Goal: Transaction & Acquisition: Purchase product/service

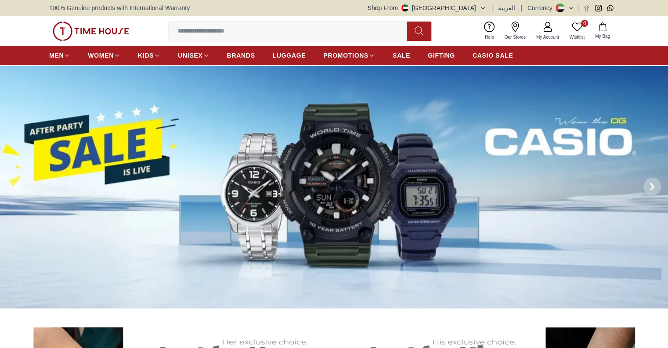
click at [242, 54] on span "BRANDS" at bounding box center [241, 55] width 28 height 9
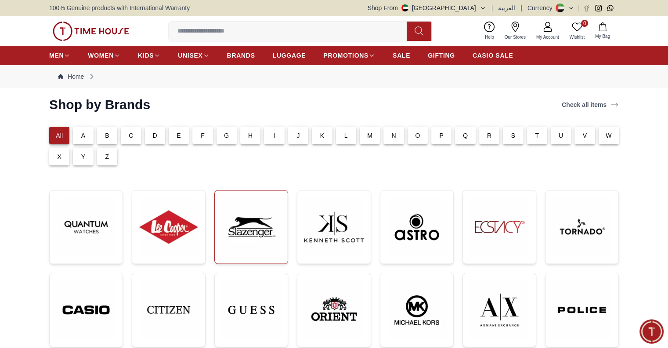
scroll to position [60, 0]
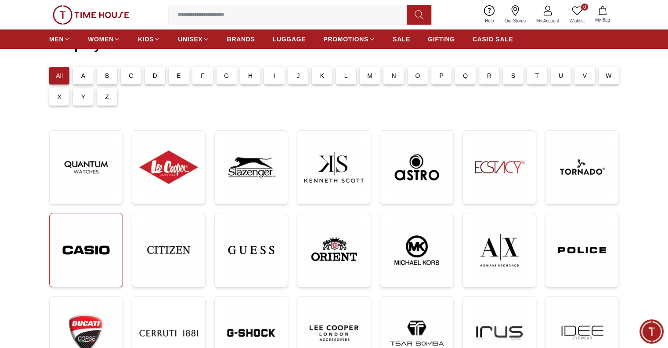
click at [116, 266] on link at bounding box center [86, 250] width 74 height 74
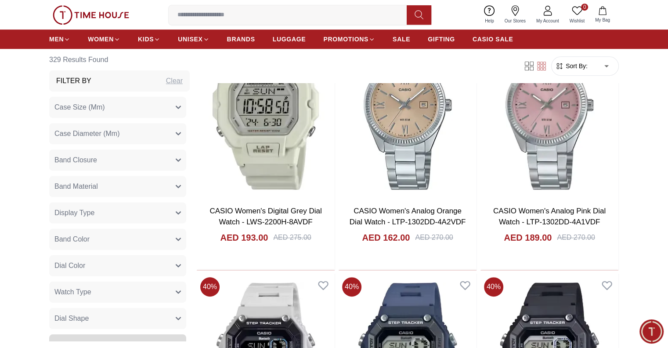
scroll to position [4042, 0]
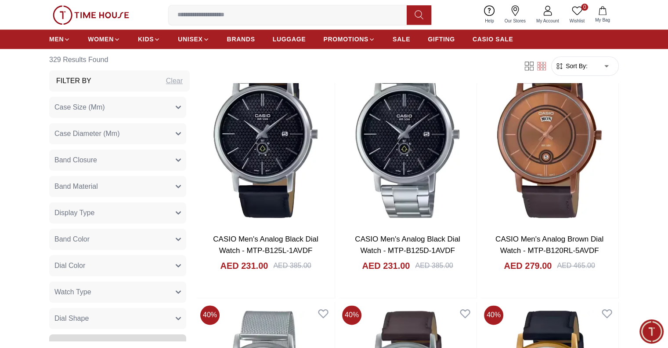
scroll to position [7980, 0]
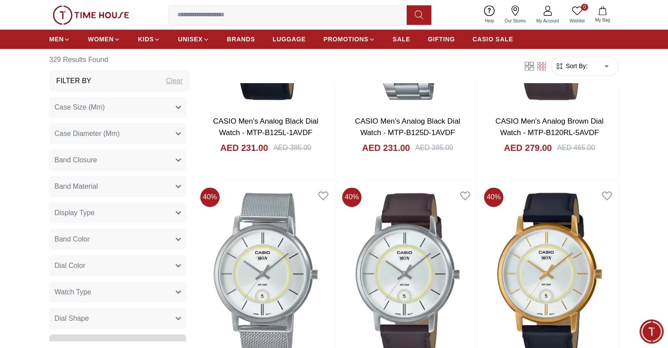
scroll to position [8090, 0]
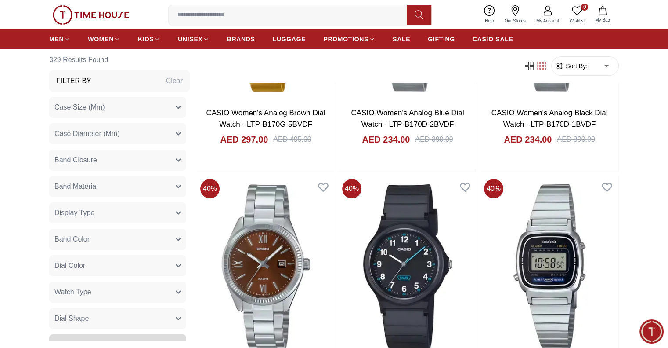
scroll to position [10161, 0]
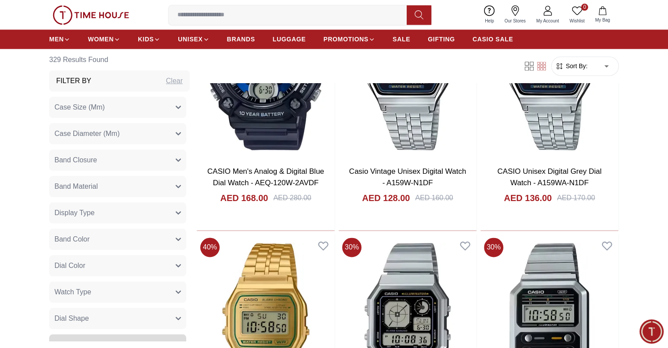
scroll to position [11268, 0]
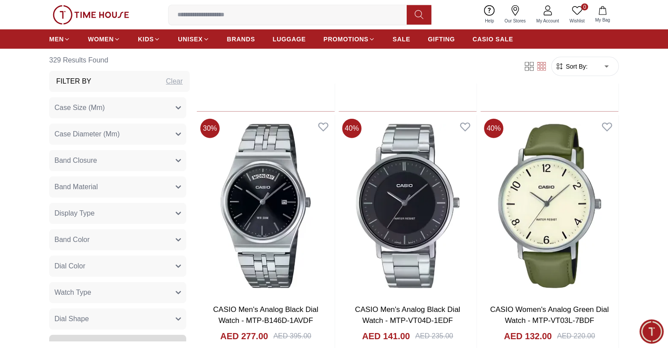
scroll to position [12471, 0]
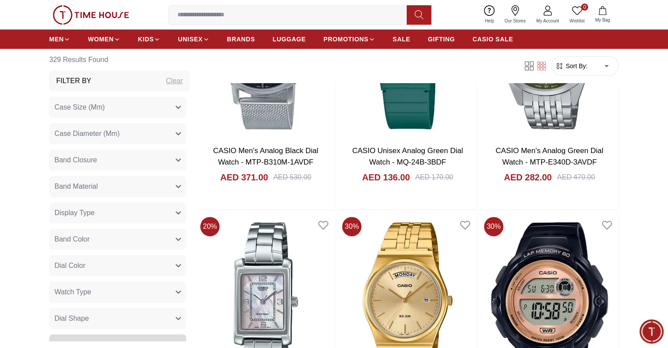
scroll to position [13643, 0]
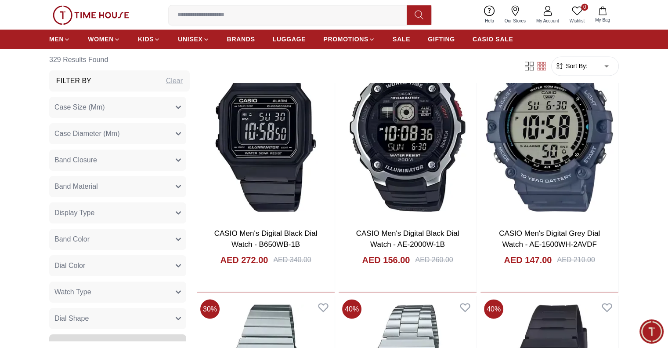
scroll to position [14798, 0]
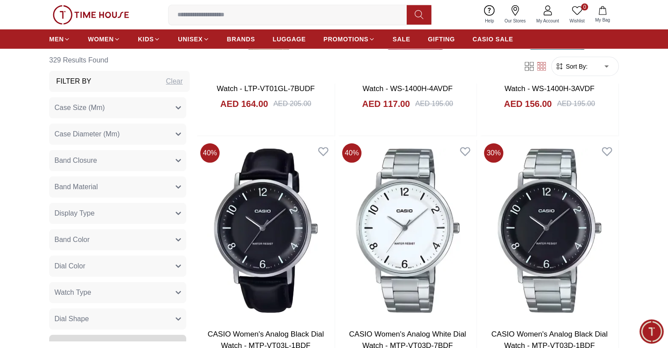
scroll to position [15981, 0]
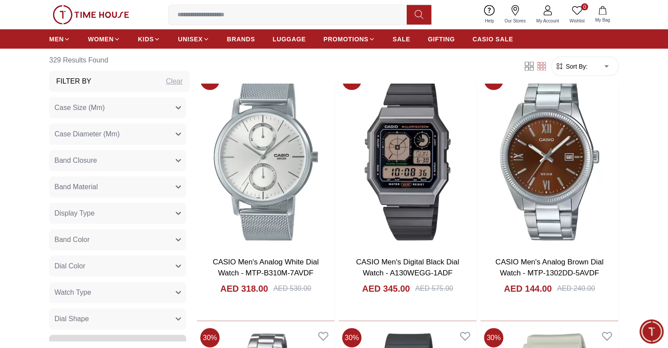
scroll to position [1963, 0]
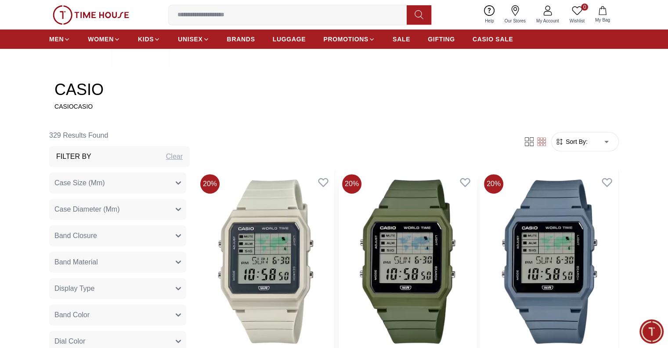
scroll to position [360, 0]
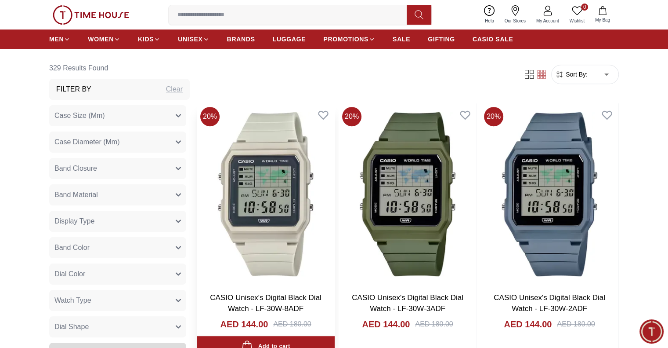
click at [232, 200] on img at bounding box center [266, 193] width 138 height 181
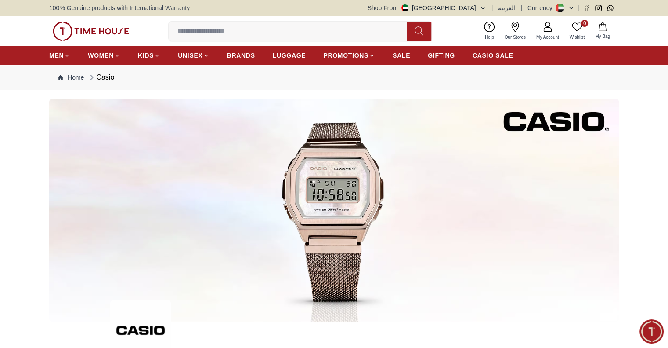
scroll to position [360, 0]
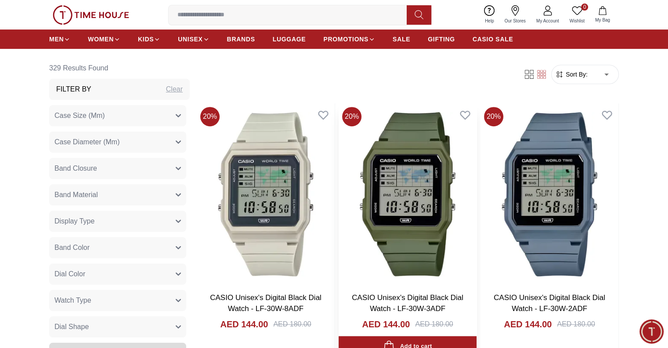
click at [367, 172] on img at bounding box center [408, 193] width 138 height 181
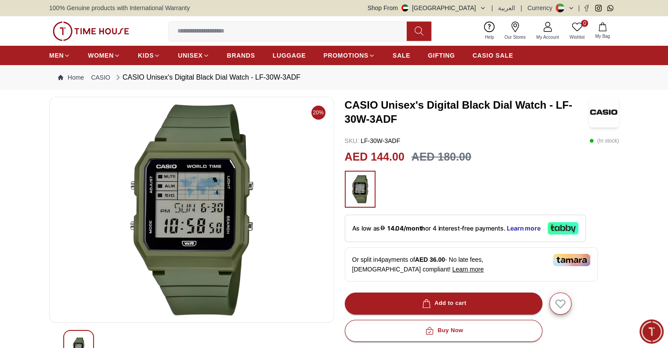
scroll to position [360, 0]
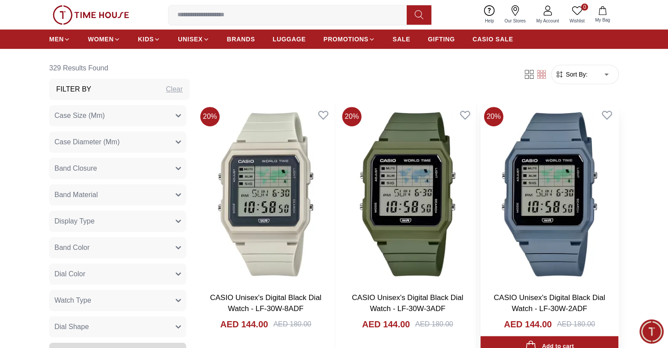
click at [496, 200] on img at bounding box center [550, 193] width 138 height 181
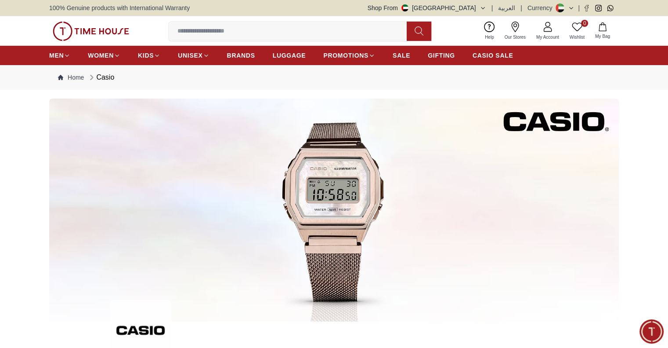
scroll to position [360, 0]
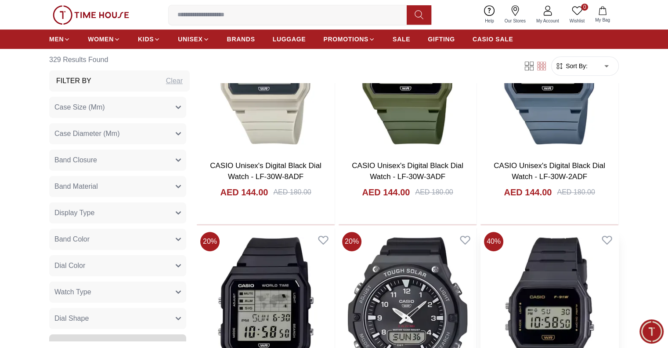
click at [481, 267] on img at bounding box center [550, 318] width 138 height 181
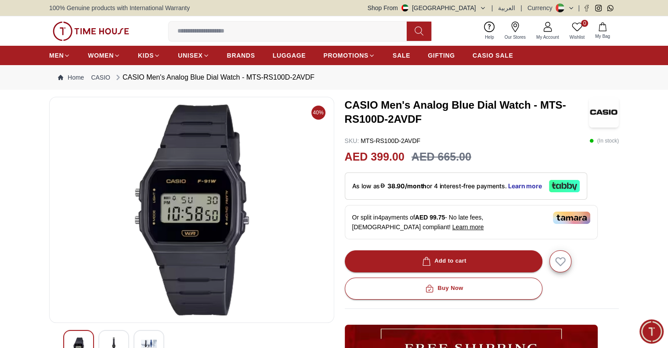
scroll to position [88, 0]
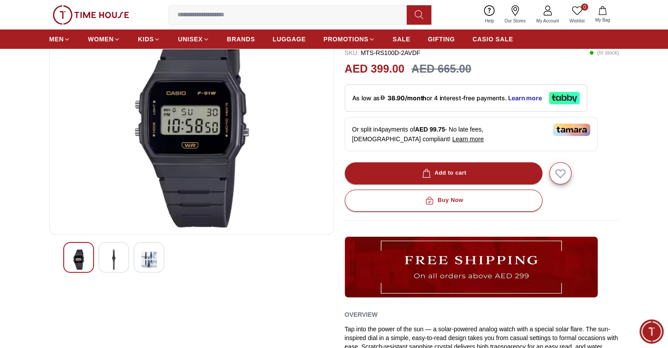
click at [119, 252] on img at bounding box center [114, 259] width 16 height 20
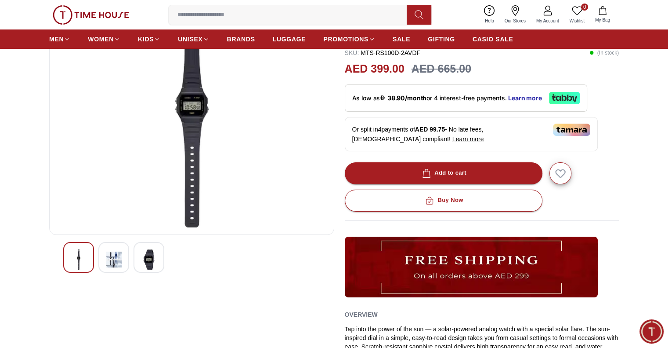
click at [145, 258] on img at bounding box center [149, 259] width 16 height 20
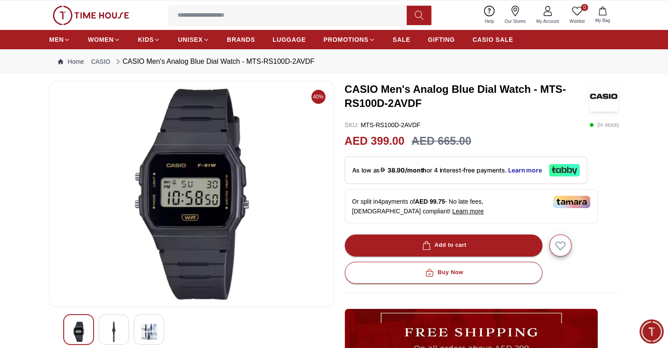
scroll to position [0, 0]
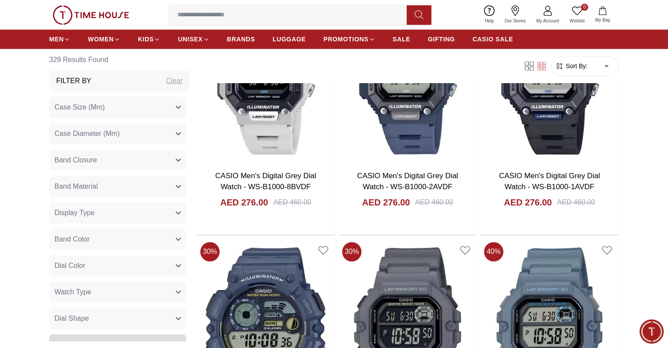
scroll to position [4403, 0]
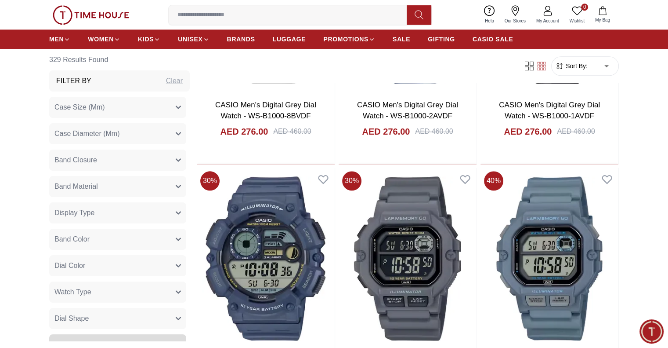
click at [83, 8] on img at bounding box center [91, 14] width 76 height 19
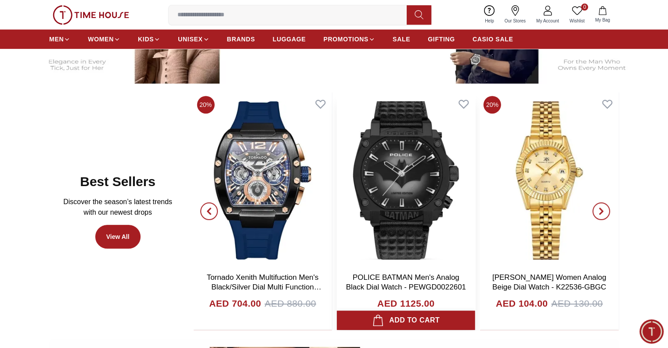
scroll to position [439, 0]
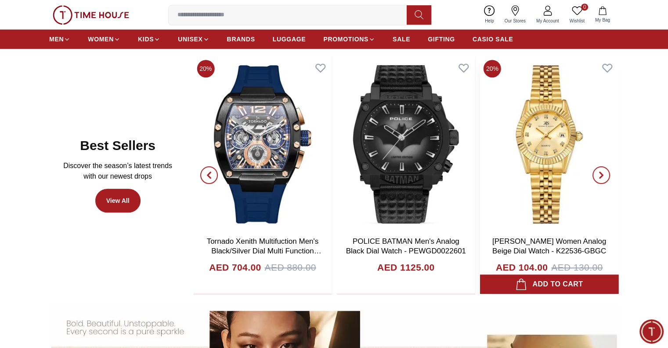
click at [537, 280] on div "Add to cart" at bounding box center [550, 284] width 68 height 12
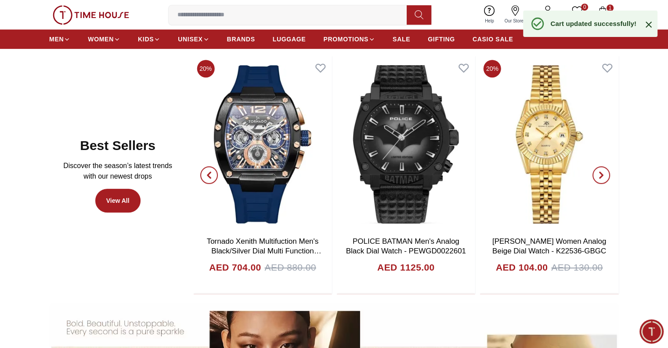
click at [601, 7] on icon "button" at bounding box center [602, 10] width 9 height 9
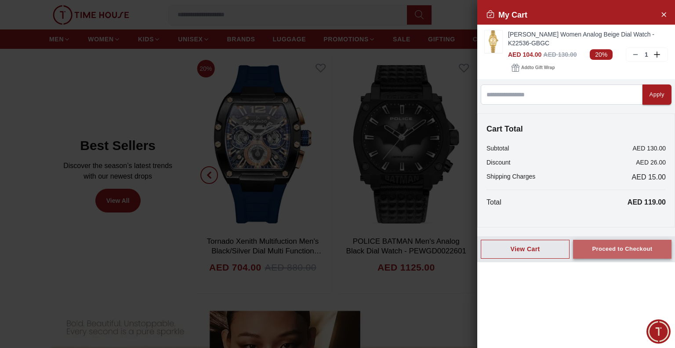
click at [608, 246] on div "Proceed to Checkout" at bounding box center [622, 249] width 60 height 10
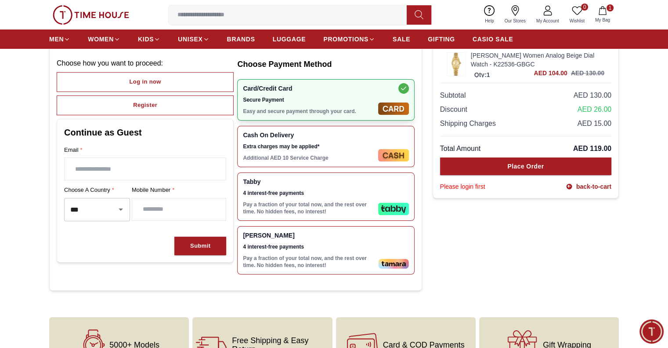
scroll to position [88, 0]
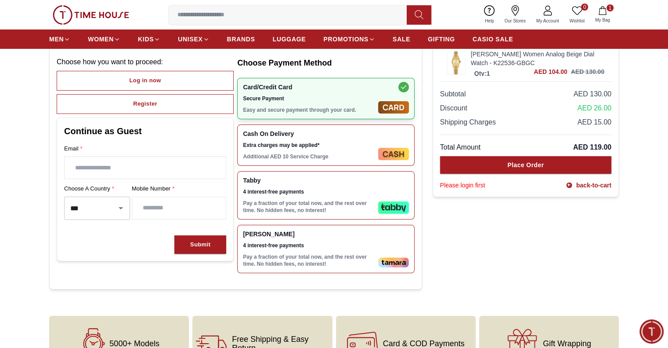
click at [112, 169] on input "text" at bounding box center [145, 167] width 161 height 22
type input "**********"
click at [191, 247] on div "Submit" at bounding box center [200, 244] width 20 height 10
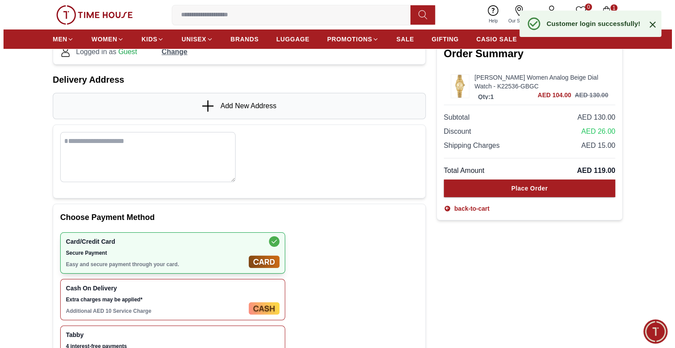
scroll to position [44, 0]
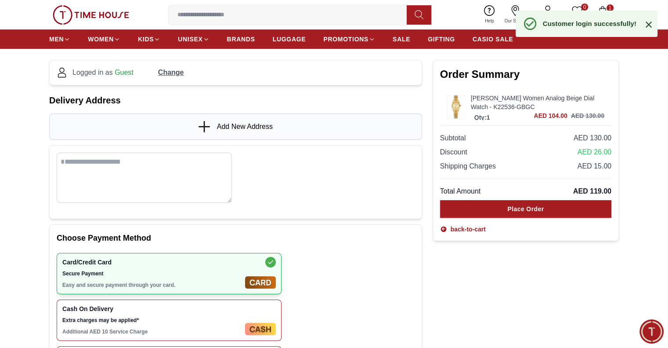
click at [251, 129] on span "Add New Address" at bounding box center [245, 126] width 56 height 11
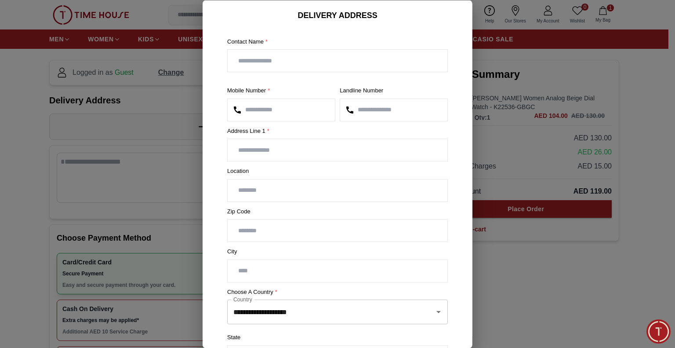
click at [294, 63] on input "text" at bounding box center [338, 61] width 220 height 22
type input "******"
type input "**********"
type input "******"
type input "*********"
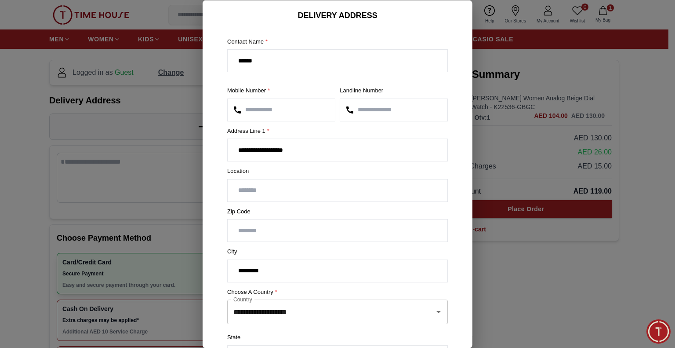
type input "**"
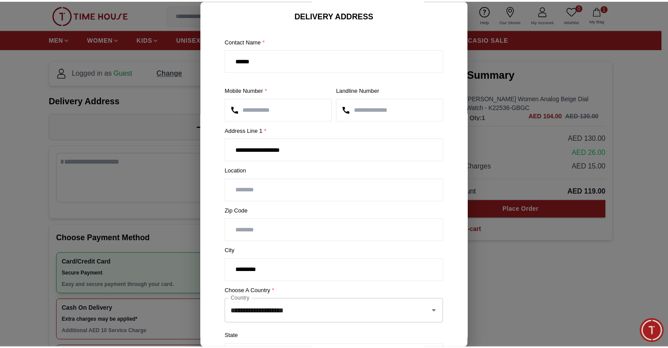
scroll to position [113, 0]
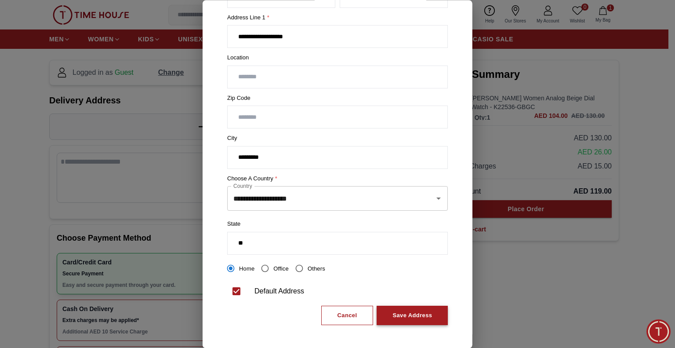
click at [417, 316] on div "Save Address" at bounding box center [412, 315] width 40 height 10
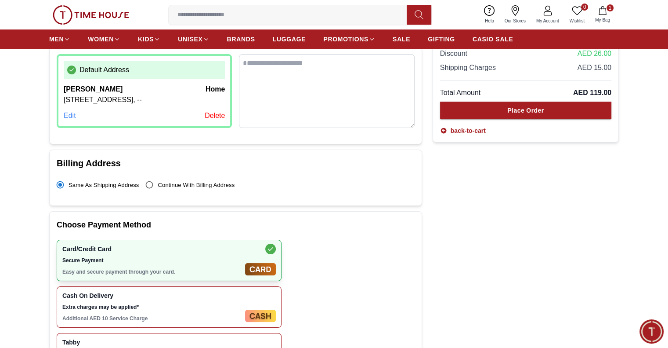
scroll to position [88, 0]
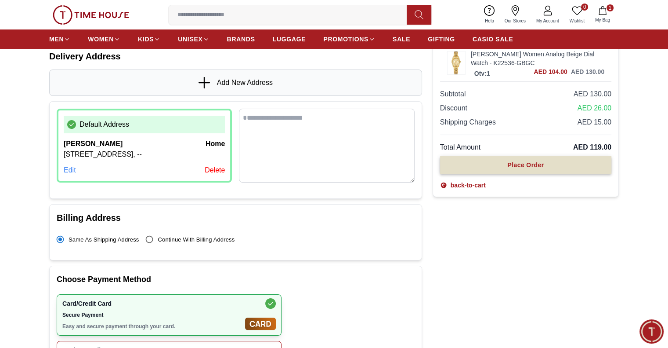
click at [518, 167] on div "Place Order" at bounding box center [526, 164] width 36 height 9
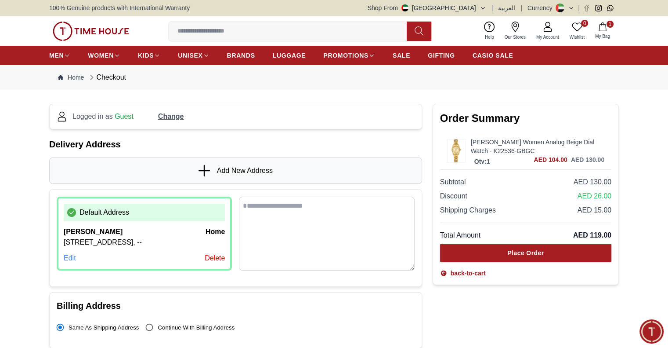
click at [486, 7] on icon "button" at bounding box center [483, 8] width 7 height 7
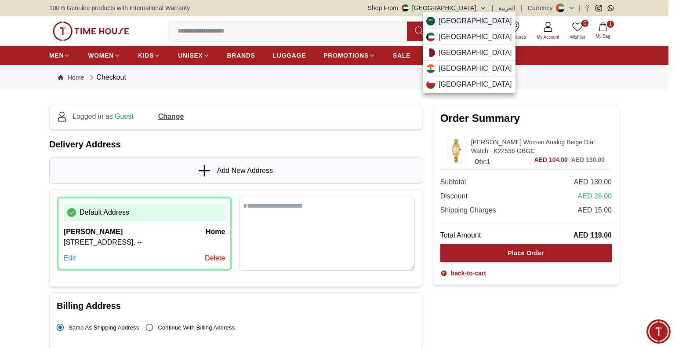
click at [482, 21] on div "[GEOGRAPHIC_DATA]" at bounding box center [469, 21] width 93 height 16
